Goal: Browse casually

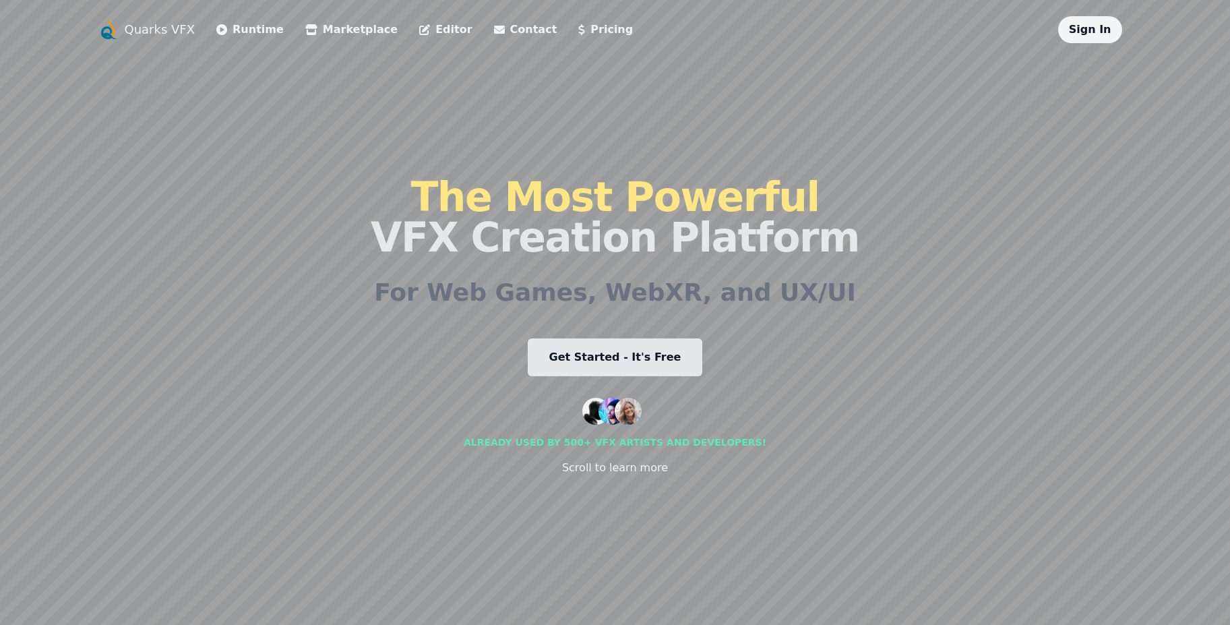
click at [1084, 29] on link "Sign In" at bounding box center [1090, 29] width 42 height 13
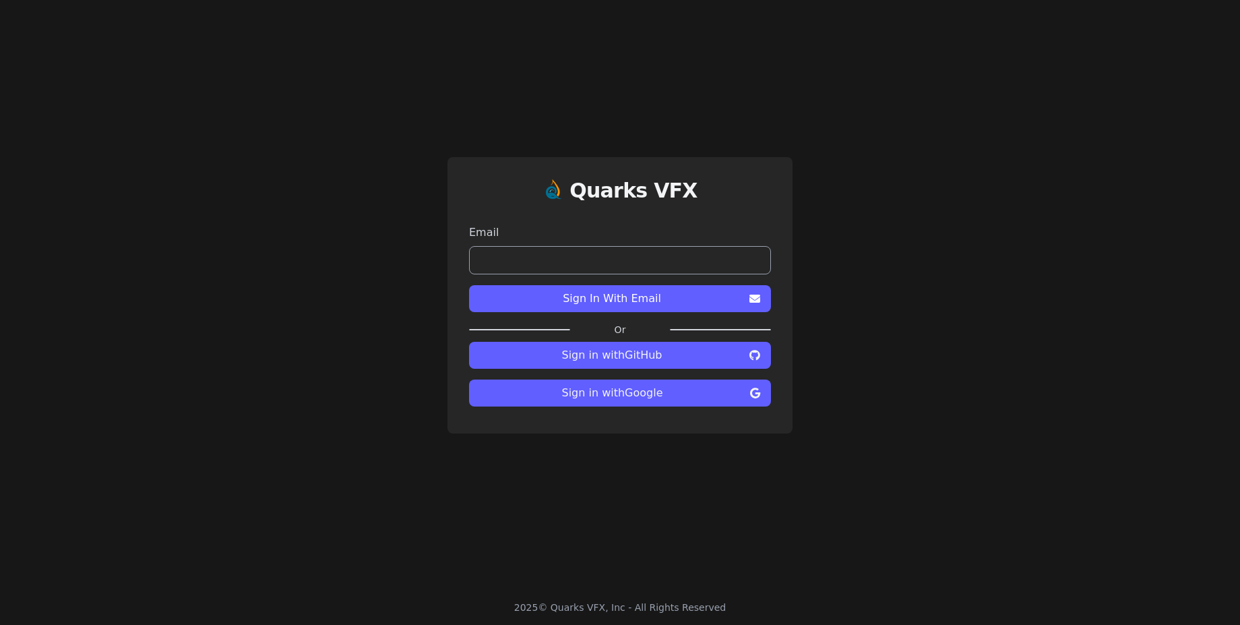
click at [701, 254] on input "email" at bounding box center [620, 260] width 302 height 28
drag, startPoint x: 869, startPoint y: 400, endPoint x: 787, endPoint y: 329, distance: 109.0
click at [874, 395] on div "Quarks VFX Email Sign In With Email Or Sign in with GitHub Sign in with Google" at bounding box center [620, 295] width 1240 height 590
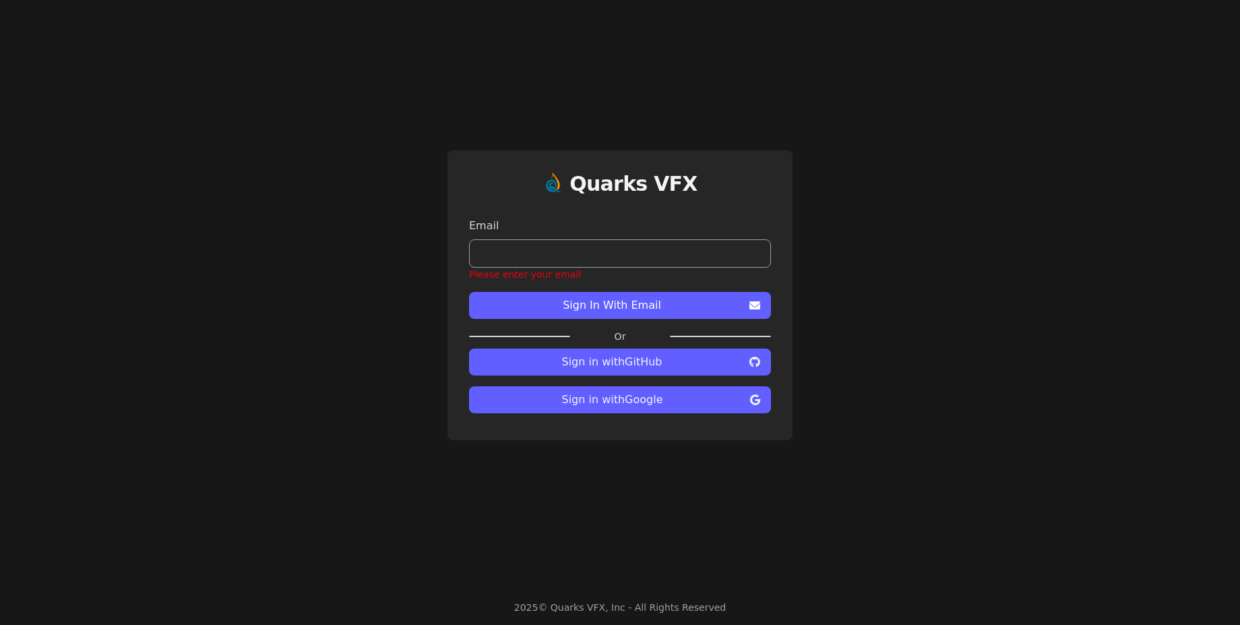
click at [665, 412] on button "Sign in with Google" at bounding box center [620, 399] width 302 height 27
click at [659, 400] on span "Sign in with Google" at bounding box center [612, 400] width 265 height 16
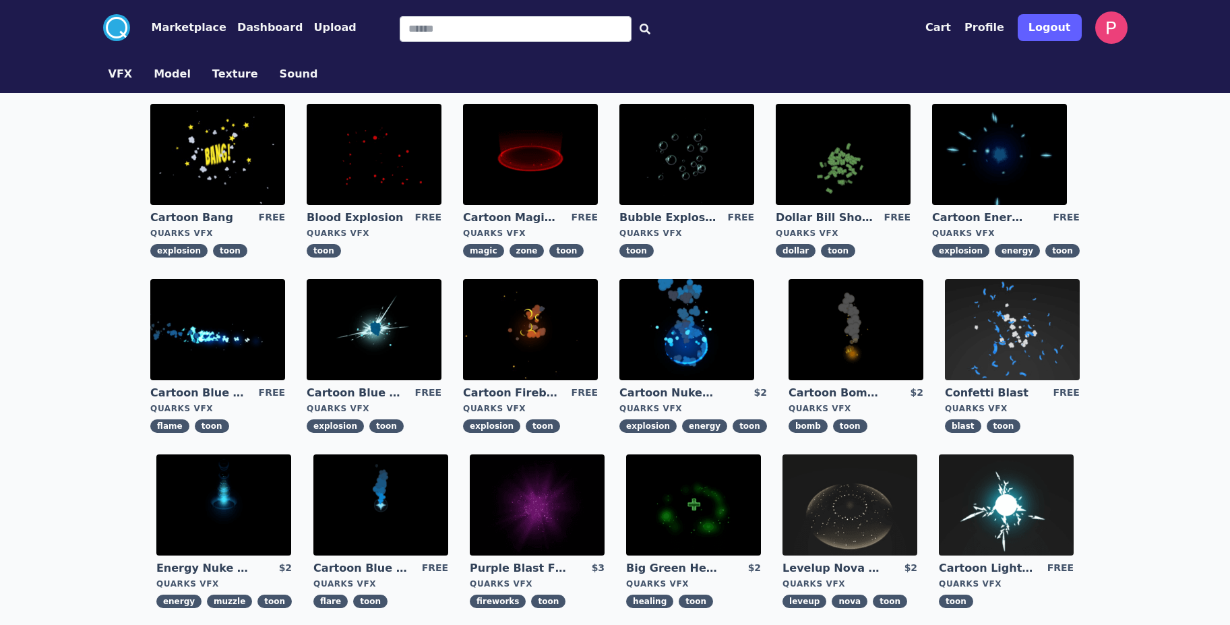
click at [727, 532] on img at bounding box center [693, 504] width 135 height 101
click at [365, 164] on img at bounding box center [374, 154] width 135 height 101
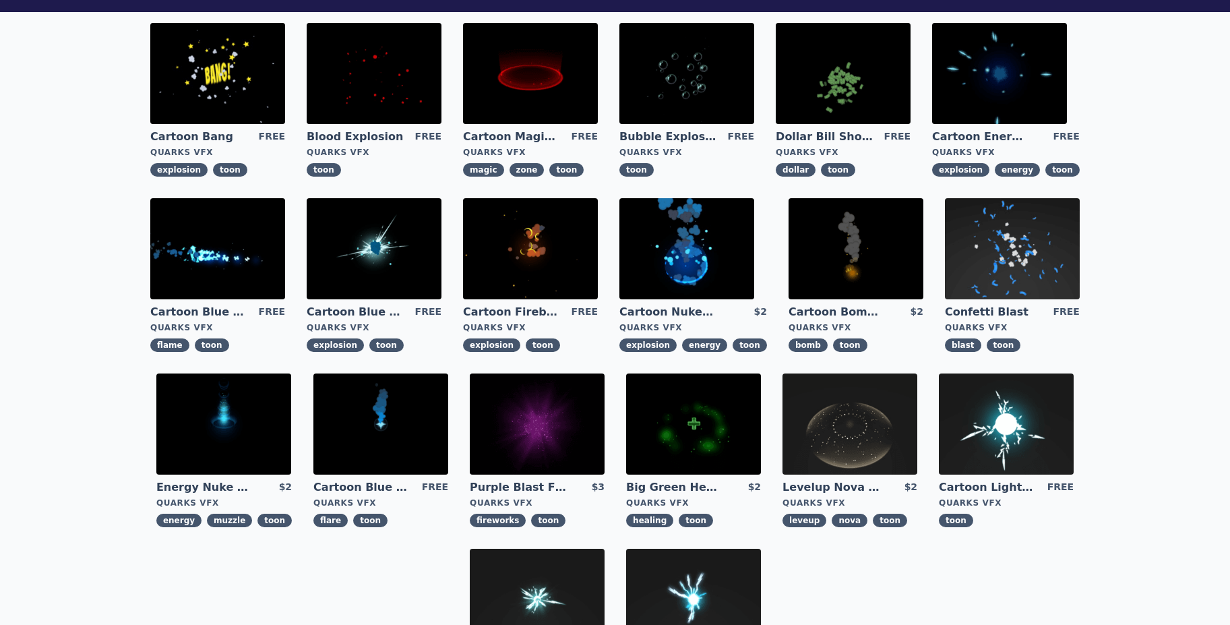
click at [1021, 268] on img at bounding box center [1012, 248] width 135 height 101
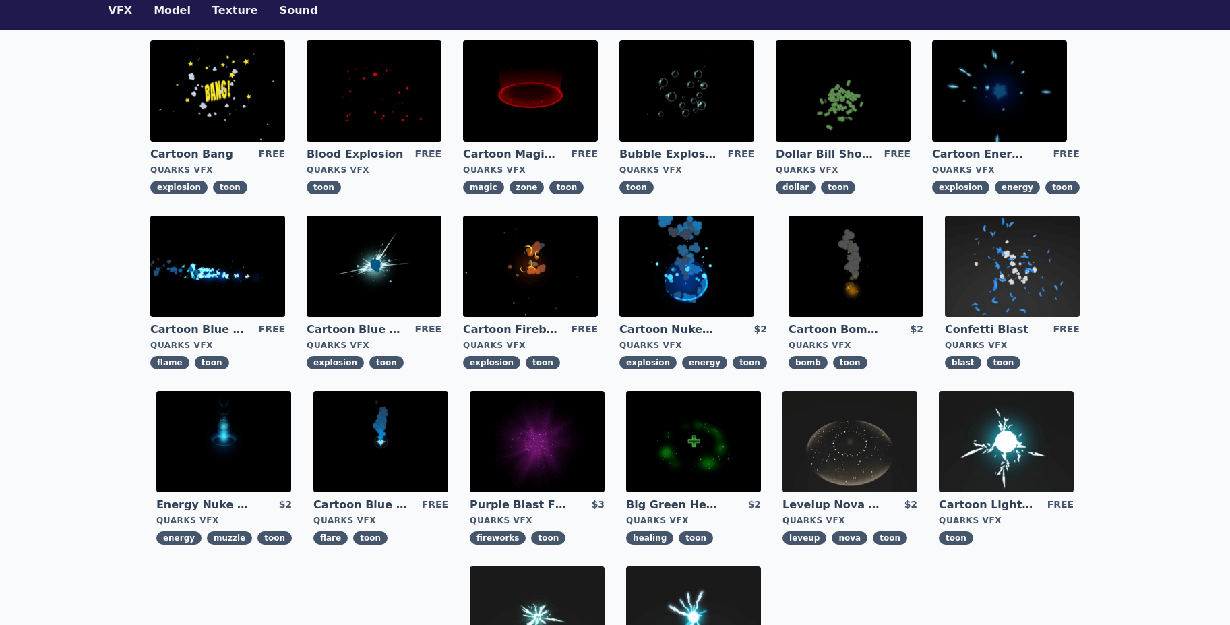
scroll to position [404, 0]
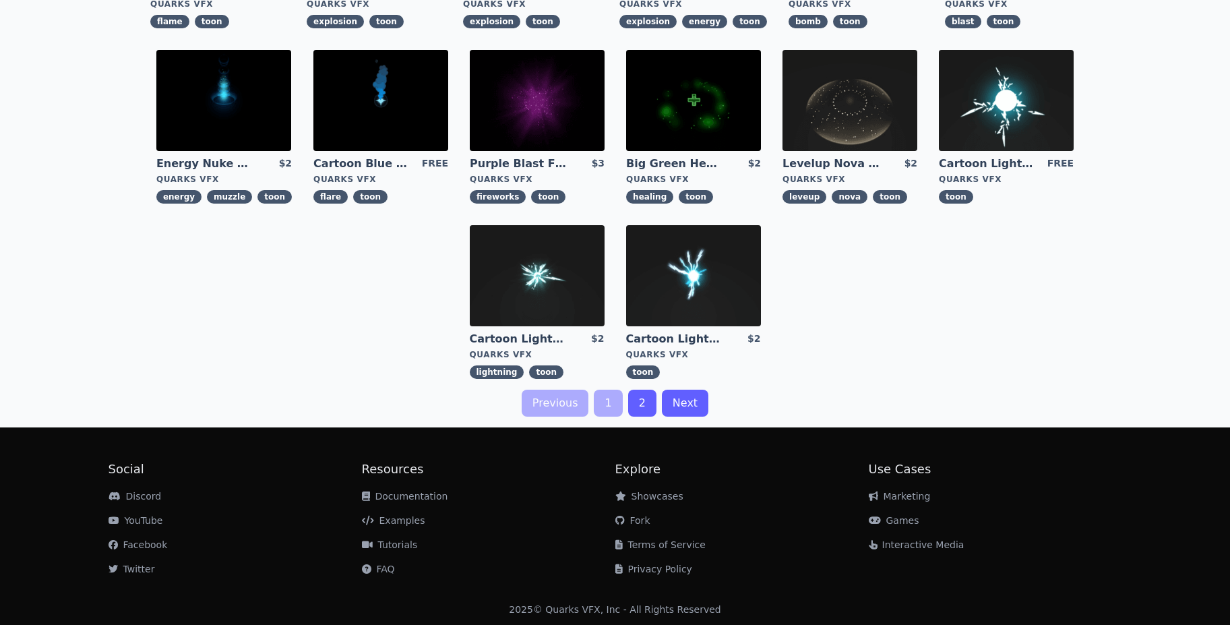
click at [644, 401] on link "2" at bounding box center [642, 403] width 28 height 27
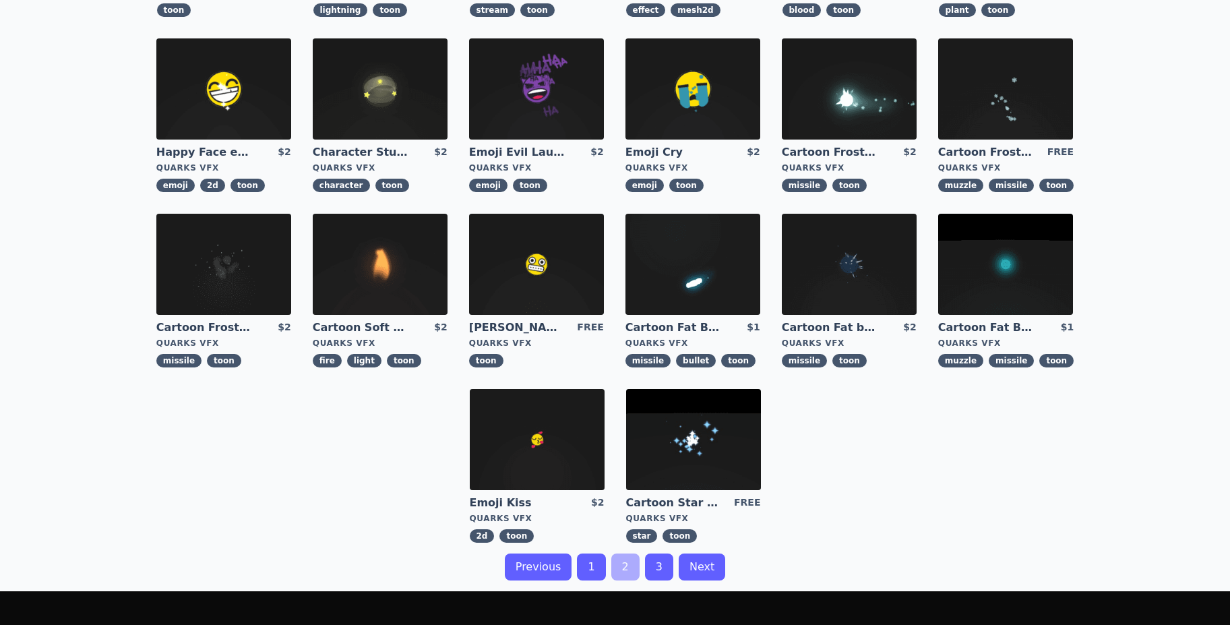
scroll to position [243, 0]
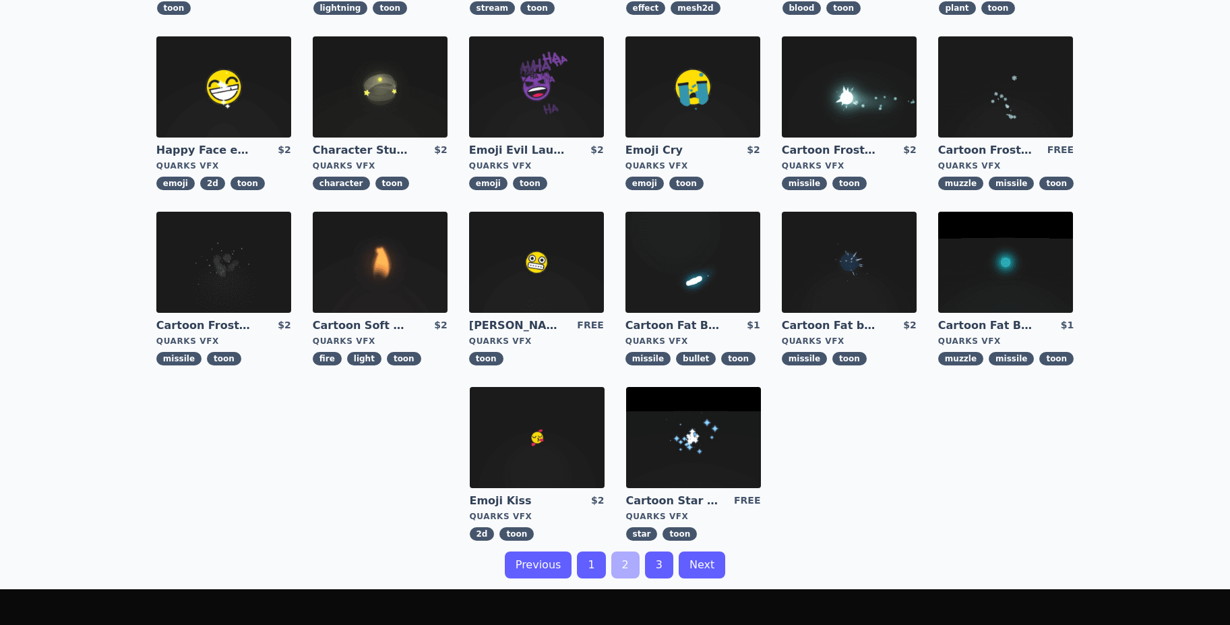
click at [656, 564] on link "3" at bounding box center [659, 564] width 28 height 27
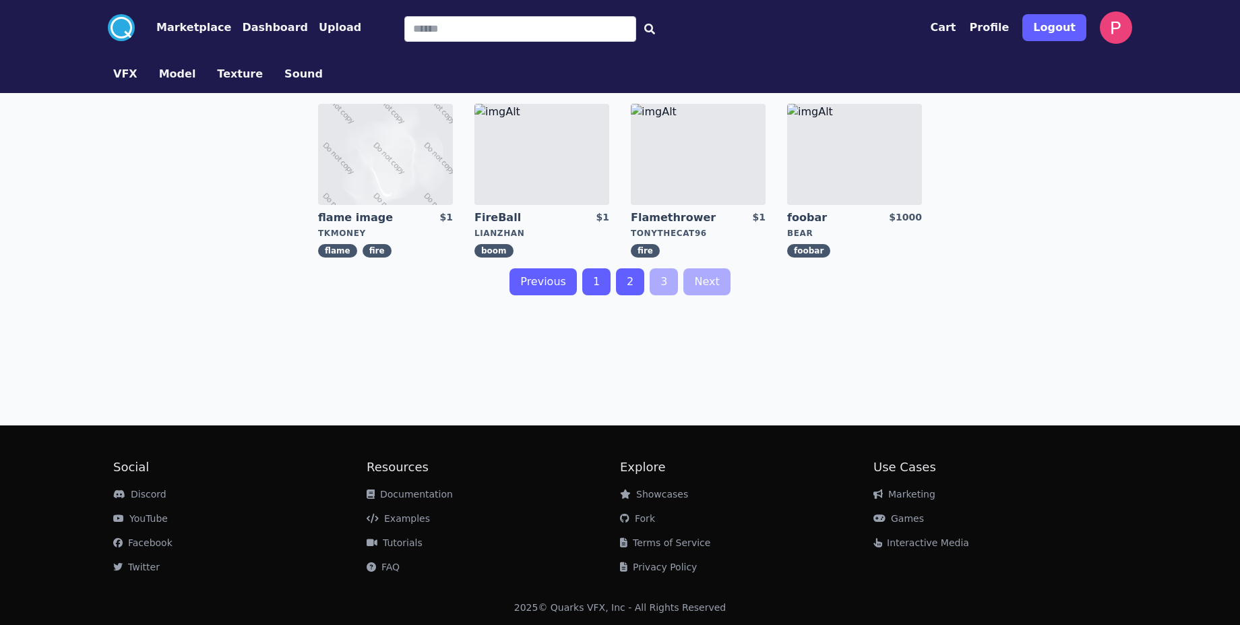
click at [117, 76] on button "VFX" at bounding box center [125, 74] width 24 height 16
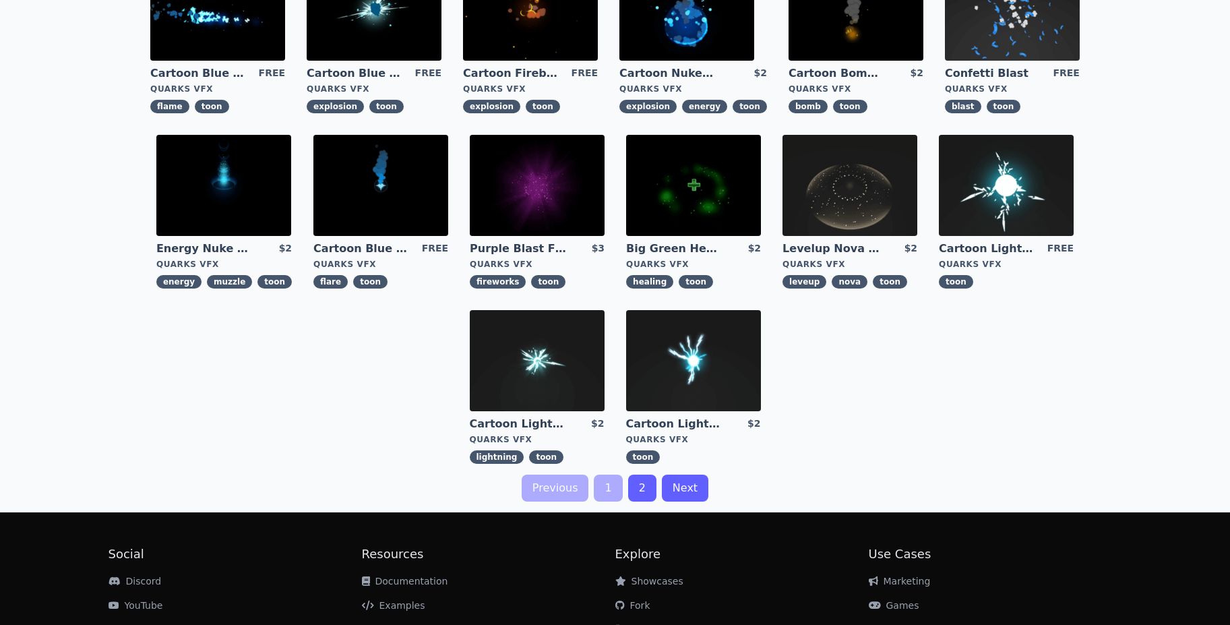
scroll to position [164, 0]
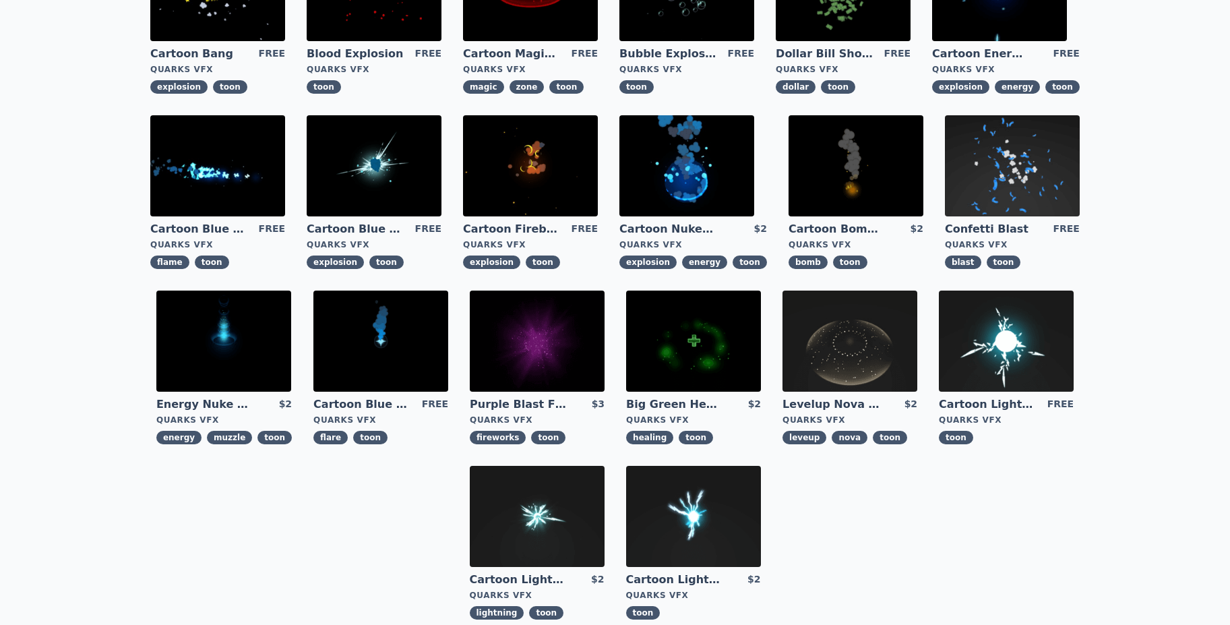
click at [555, 352] on img at bounding box center [537, 341] width 135 height 101
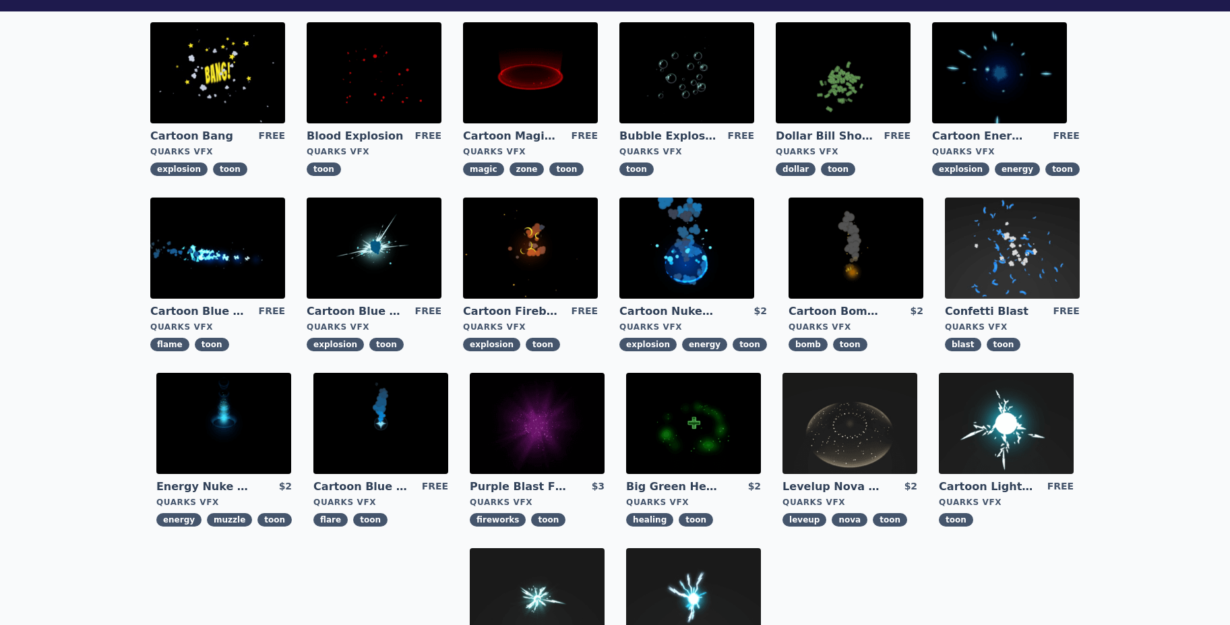
scroll to position [81, 0]
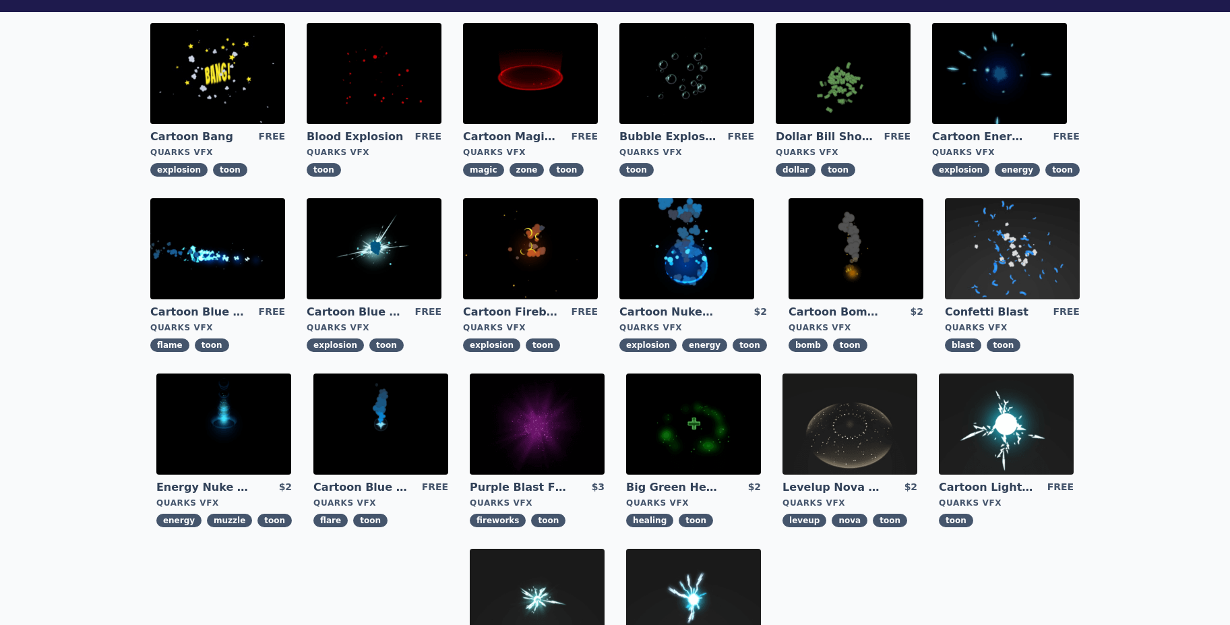
click at [531, 251] on img at bounding box center [530, 248] width 135 height 101
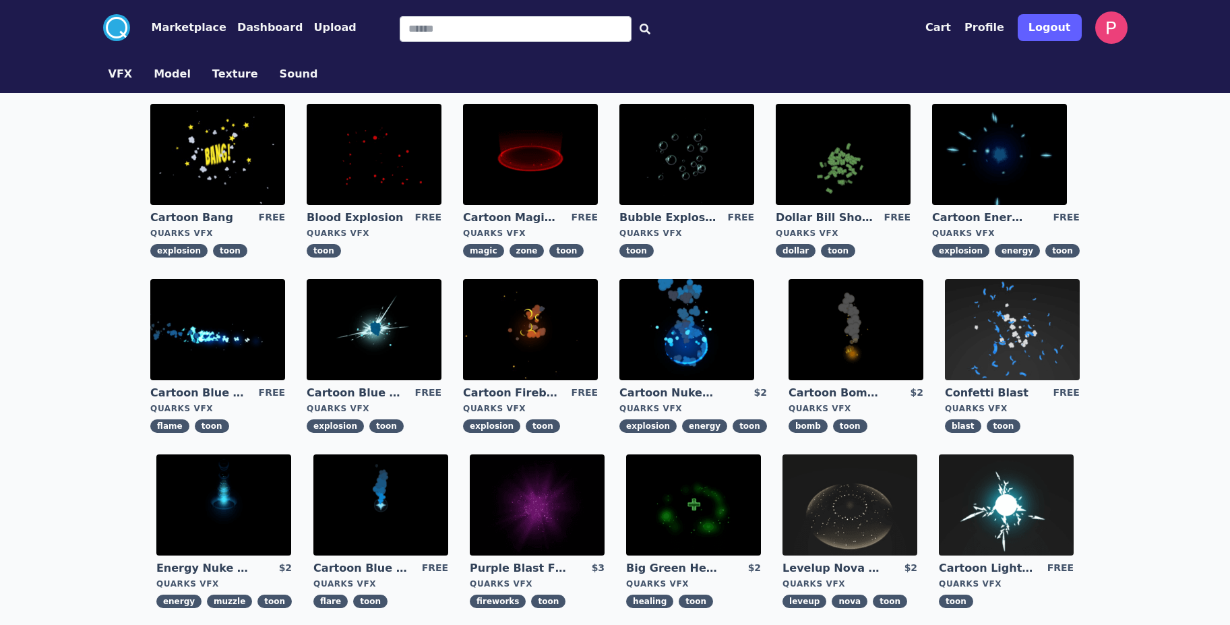
click at [723, 170] on img at bounding box center [687, 154] width 135 height 101
click at [1028, 189] on img at bounding box center [999, 154] width 135 height 101
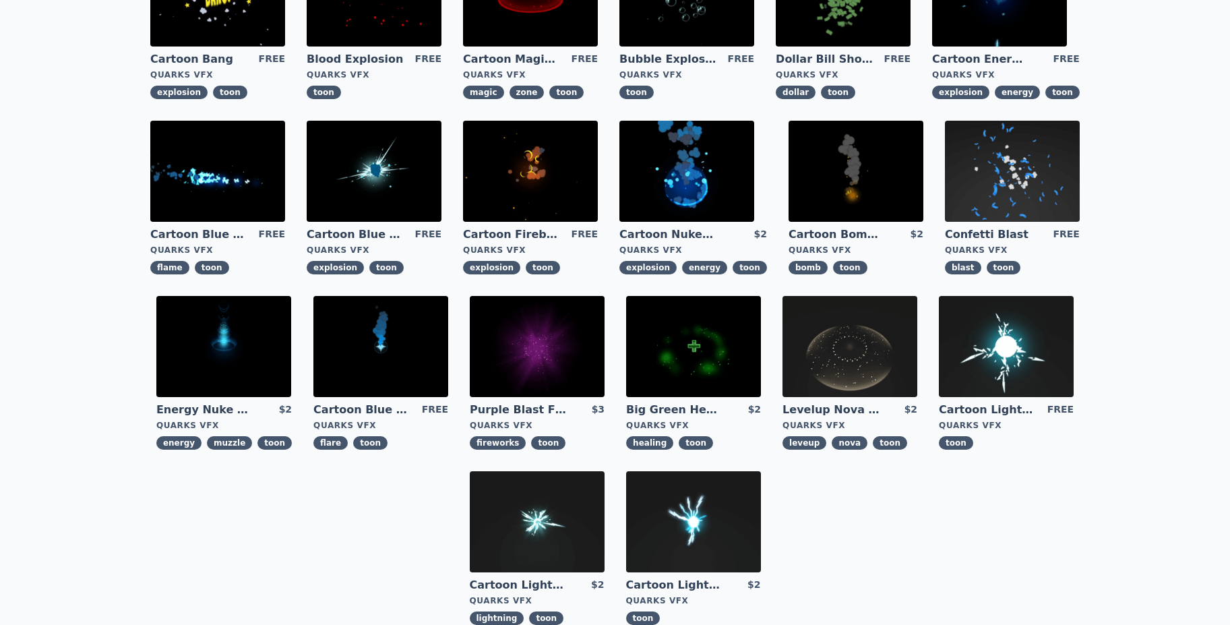
scroll to position [162, 0]
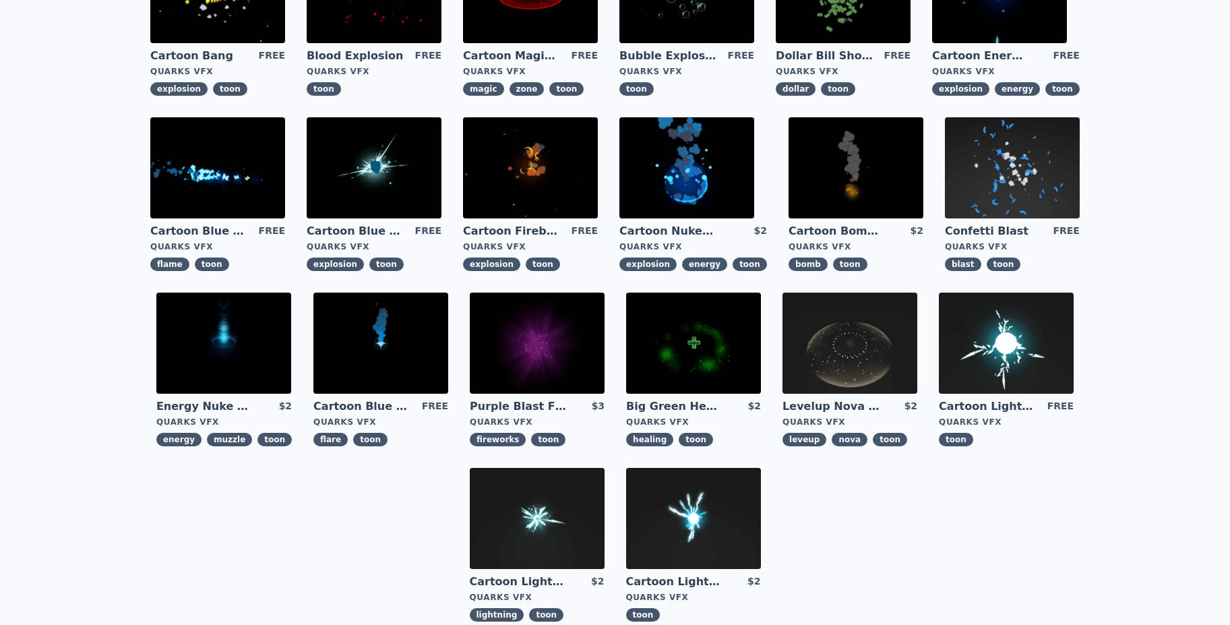
click at [247, 341] on img at bounding box center [223, 343] width 135 height 101
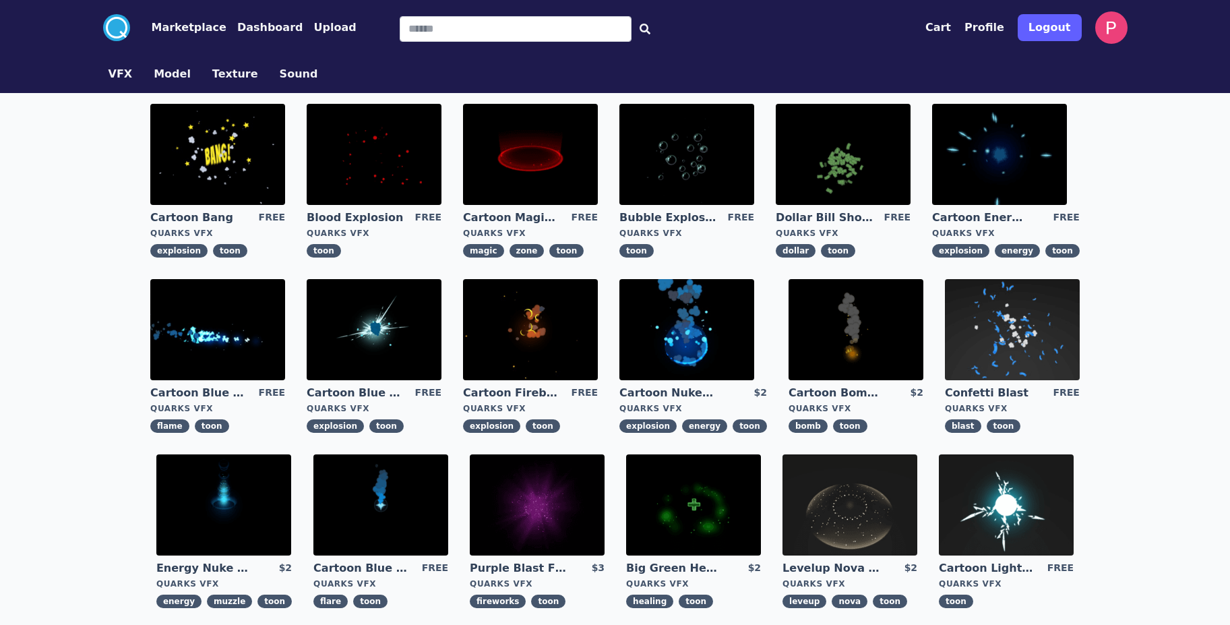
click at [119, 29] on circle at bounding box center [116, 27] width 27 height 27
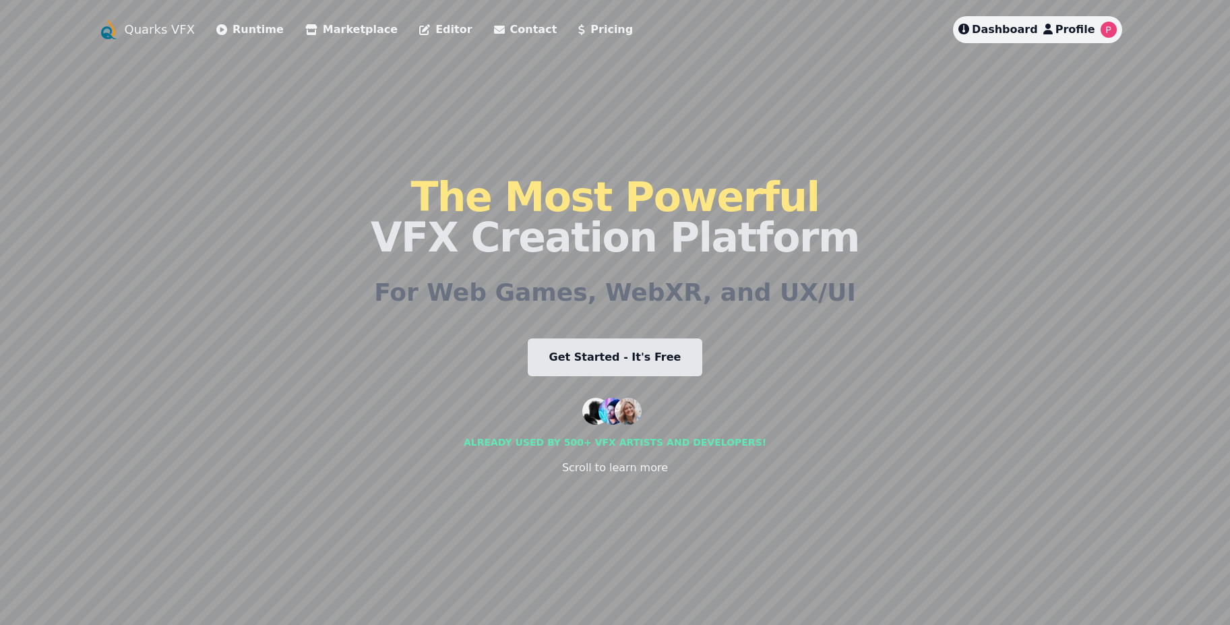
drag, startPoint x: 989, startPoint y: 34, endPoint x: 973, endPoint y: 43, distance: 17.8
click at [988, 34] on link "Dashboard" at bounding box center [999, 30] width 80 height 16
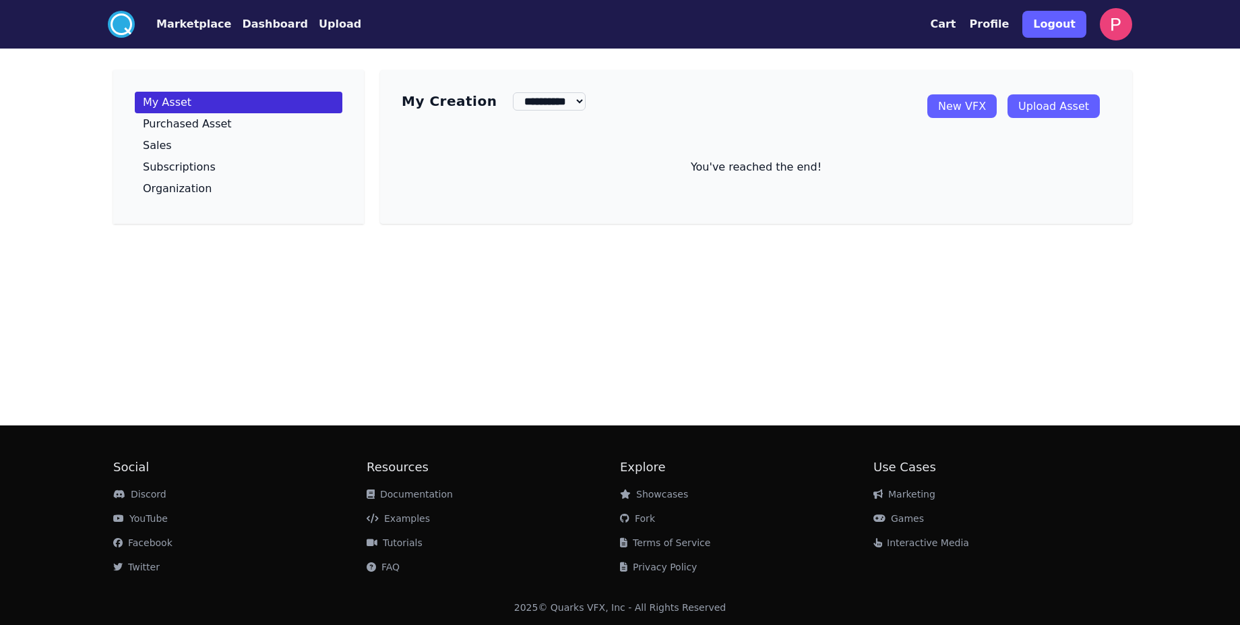
click at [972, 103] on link "New VFX" at bounding box center [962, 106] width 69 height 24
